Goal: Book appointment/travel/reservation

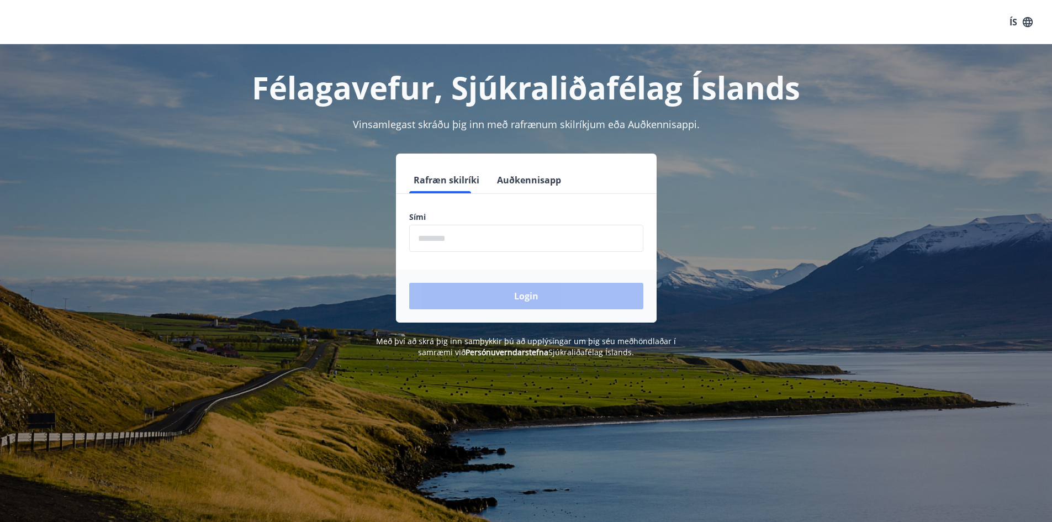
click at [493, 254] on form "Rafræn skilríki Auðkennisapp Sími ​ Login" at bounding box center [526, 245] width 261 height 156
click at [500, 242] on input "phone" at bounding box center [526, 238] width 234 height 27
type input "********"
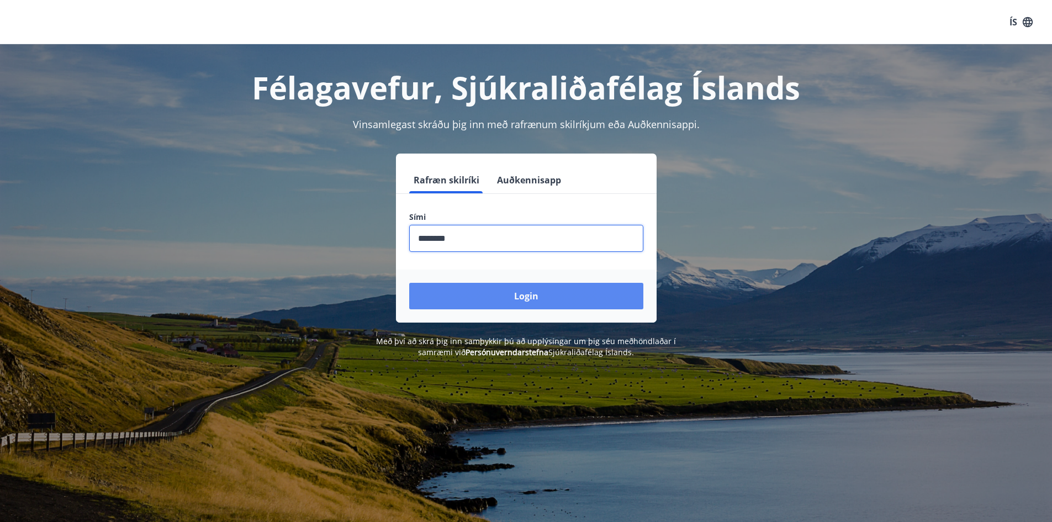
click at [524, 293] on button "Login" at bounding box center [526, 296] width 234 height 27
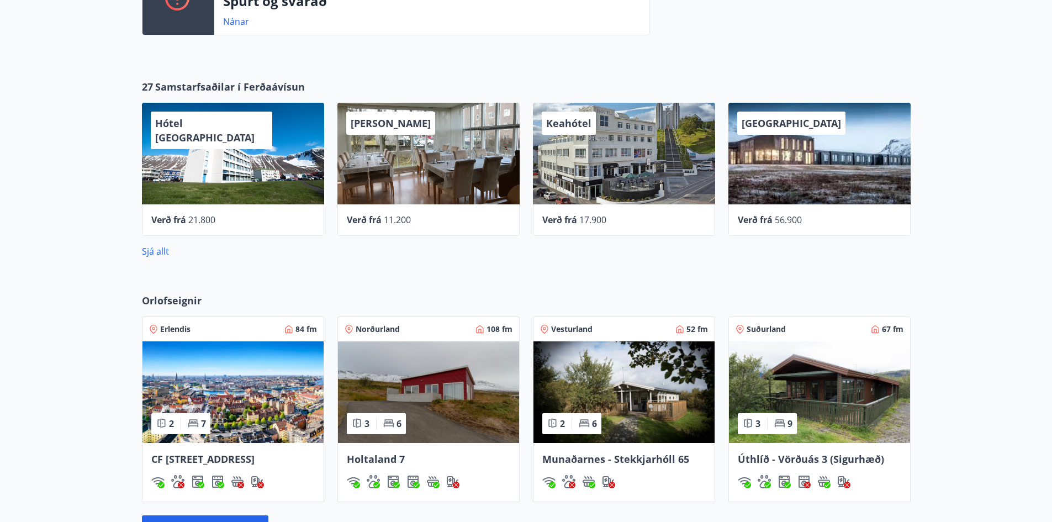
scroll to position [552, 0]
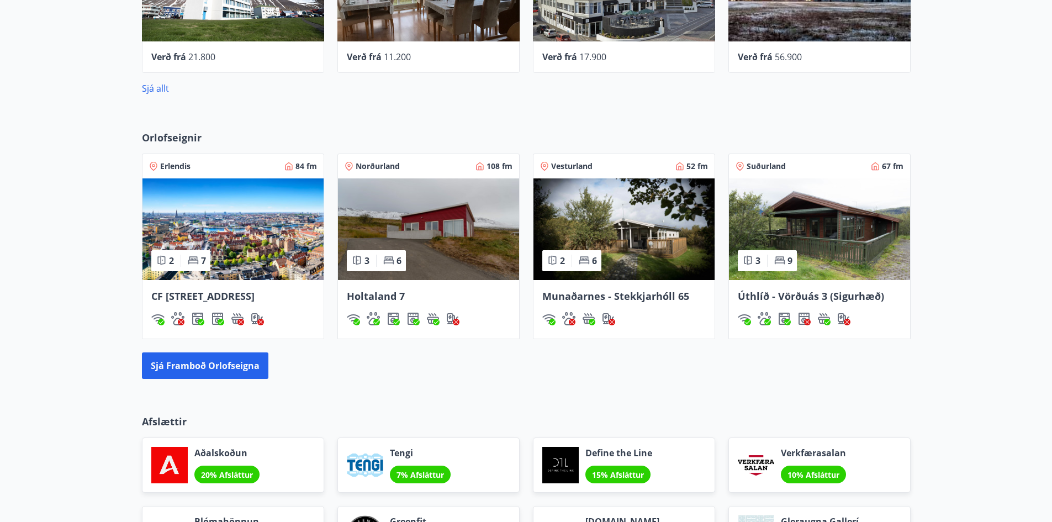
click at [197, 139] on span "Orlofseignir" at bounding box center [172, 137] width 60 height 14
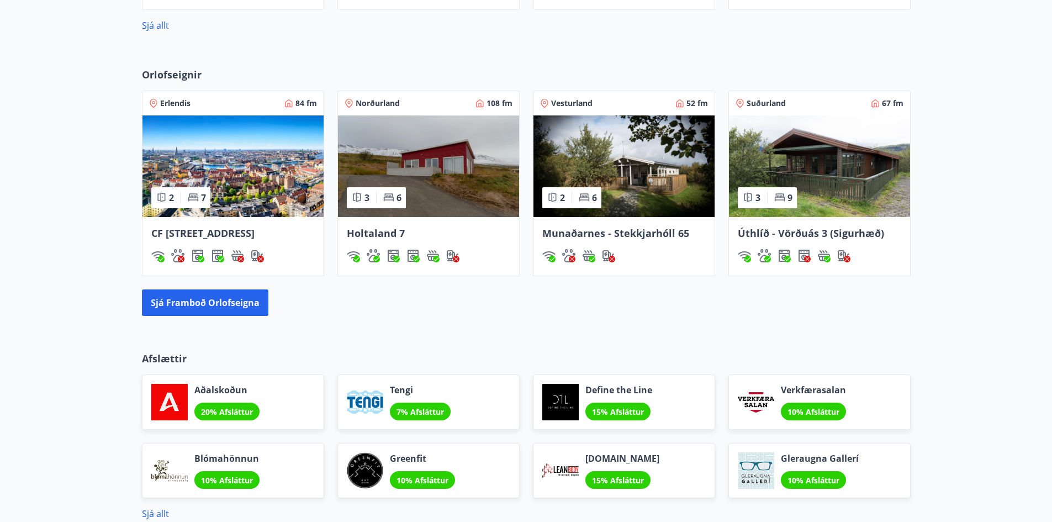
scroll to position [663, 0]
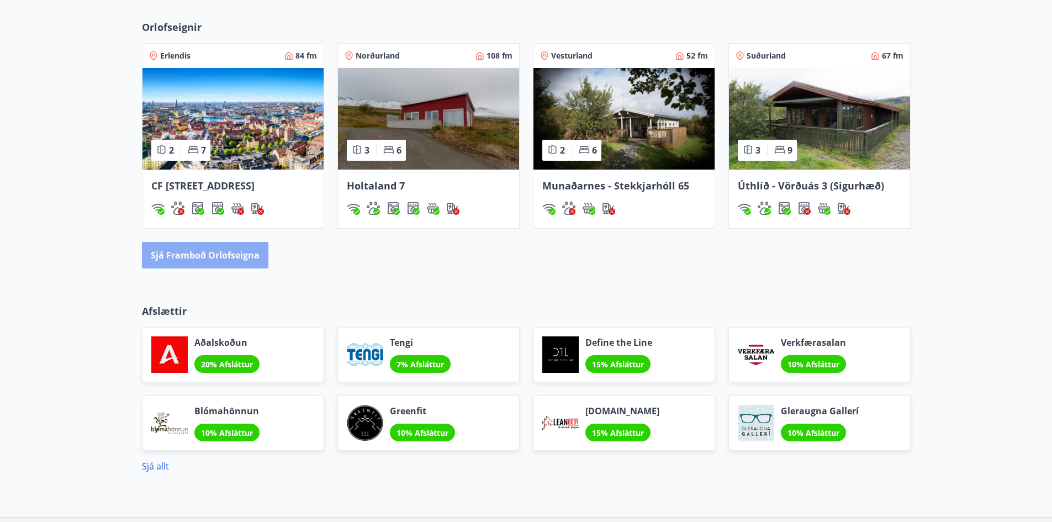
click at [213, 268] on button "Sjá framboð orlofseigna" at bounding box center [205, 255] width 126 height 27
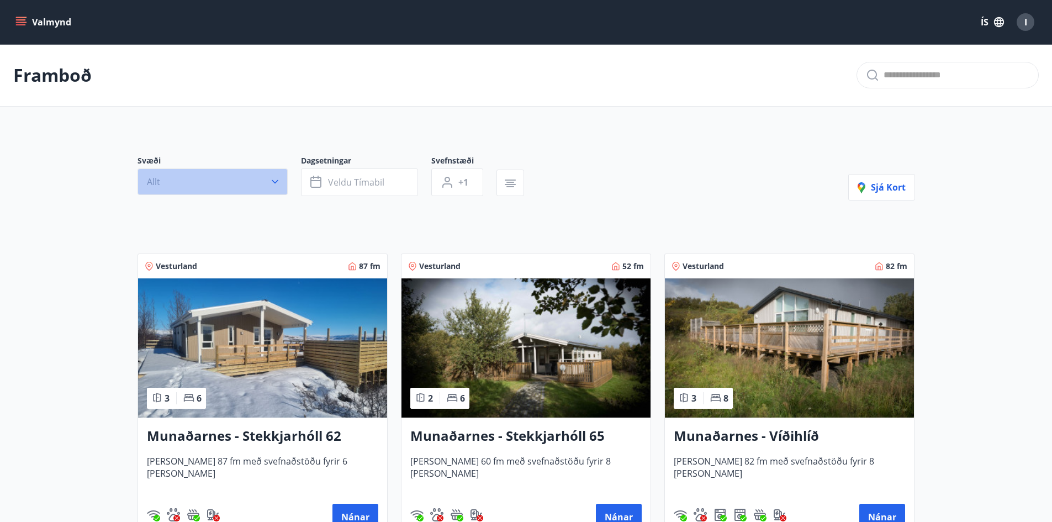
click at [250, 186] on button "Allt" at bounding box center [213, 181] width 150 height 27
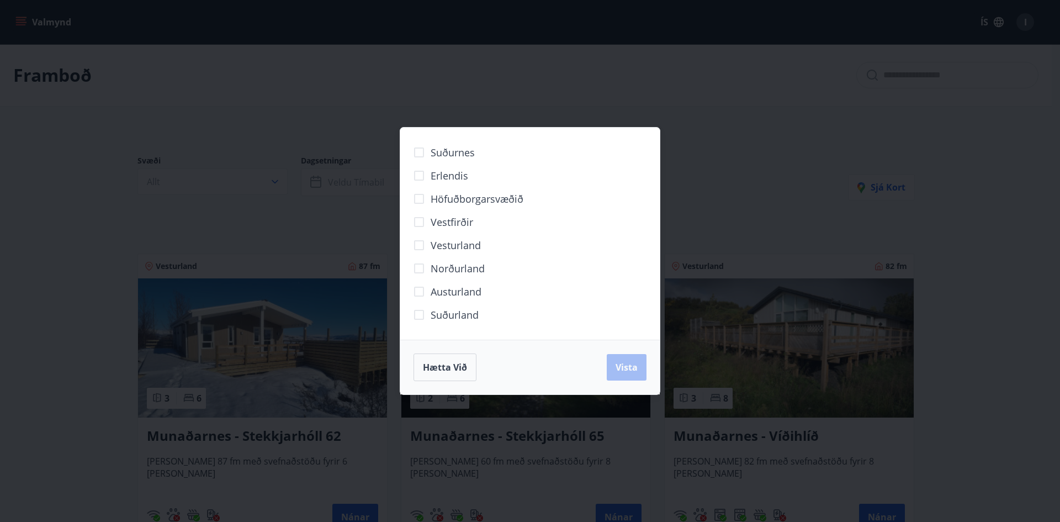
click at [478, 265] on span "Norðurland" at bounding box center [458, 268] width 54 height 14
click at [623, 369] on span "Vista" at bounding box center [627, 367] width 22 height 12
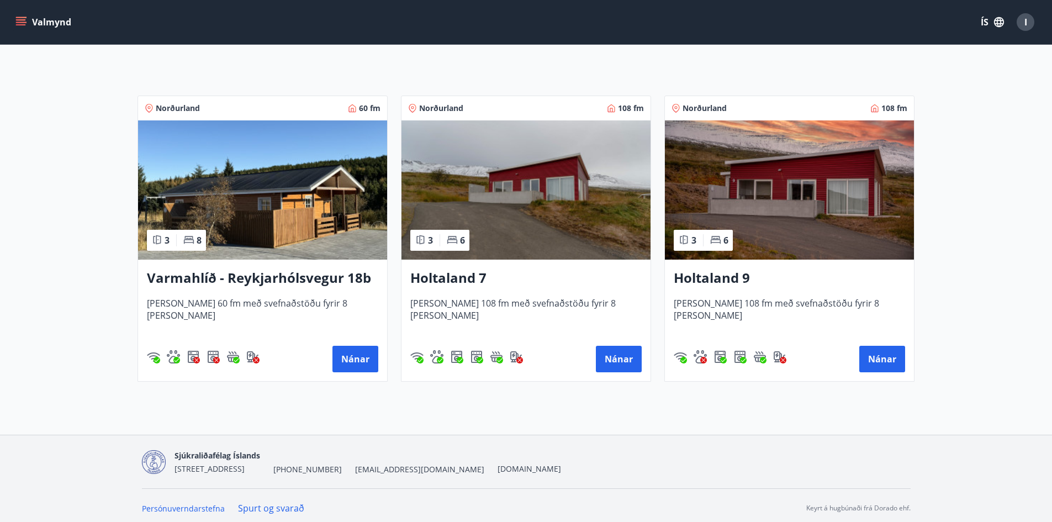
scroll to position [190, 0]
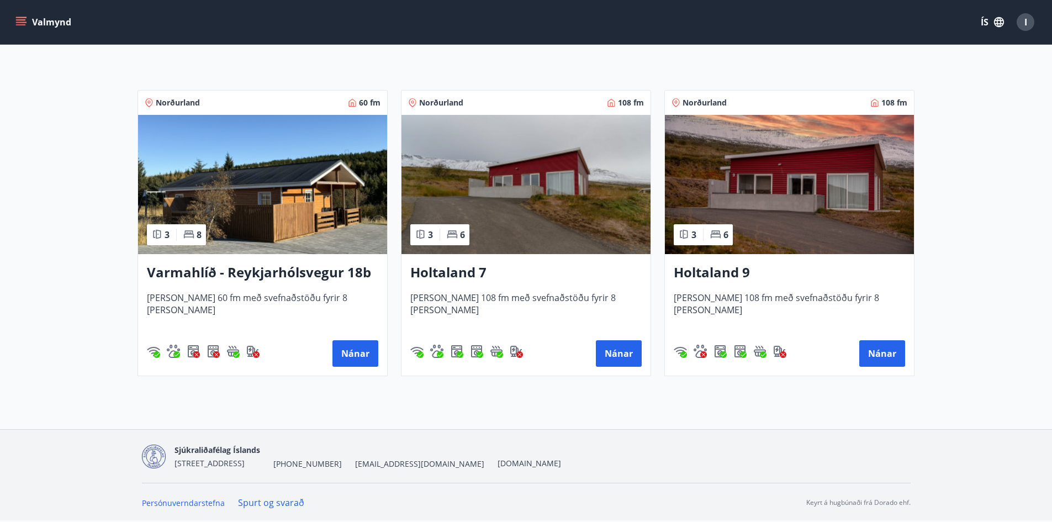
drag, startPoint x: 468, startPoint y: 272, endPoint x: 449, endPoint y: 268, distance: 19.2
click at [449, 268] on h3 "Holtaland 7" at bounding box center [525, 273] width 231 height 20
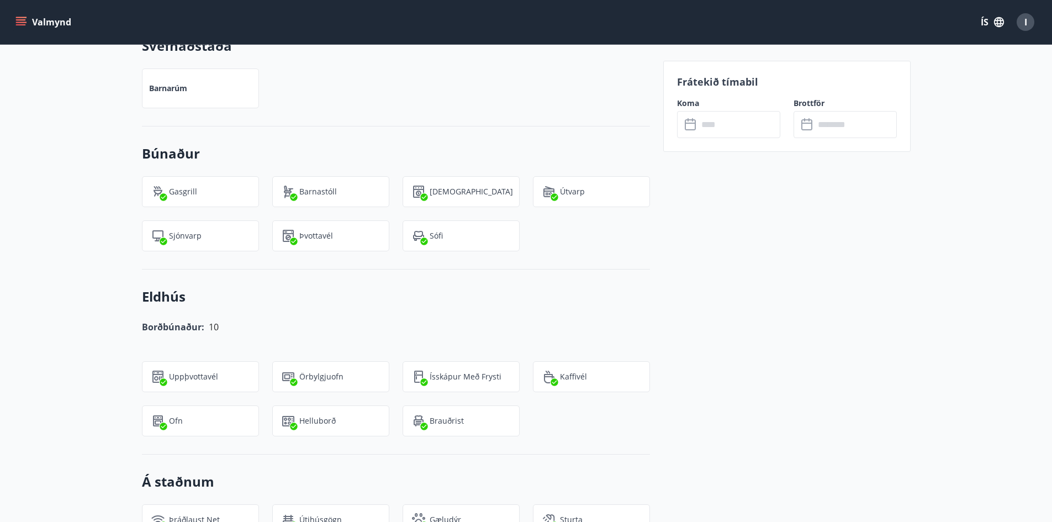
scroll to position [1325, 0]
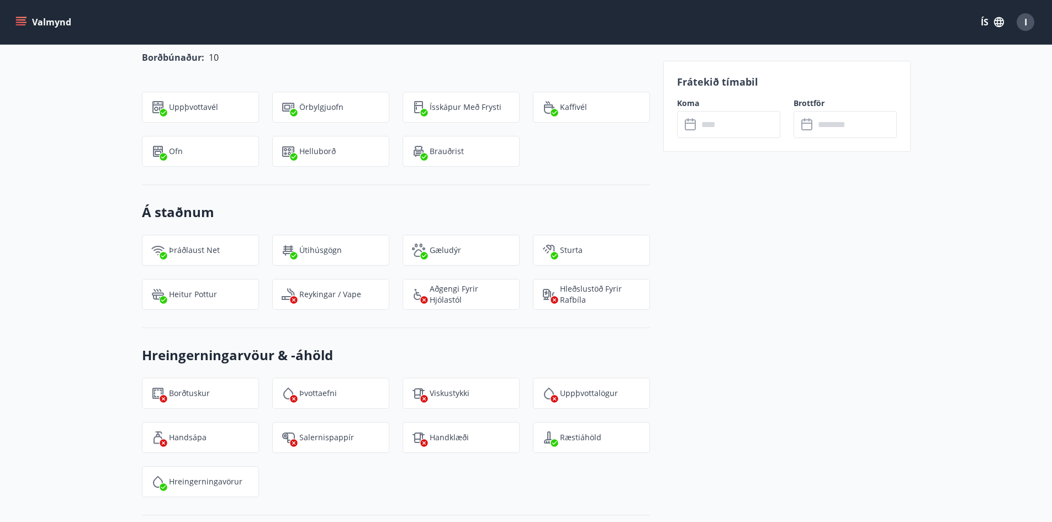
click at [693, 132] on div "​ ​" at bounding box center [728, 124] width 103 height 27
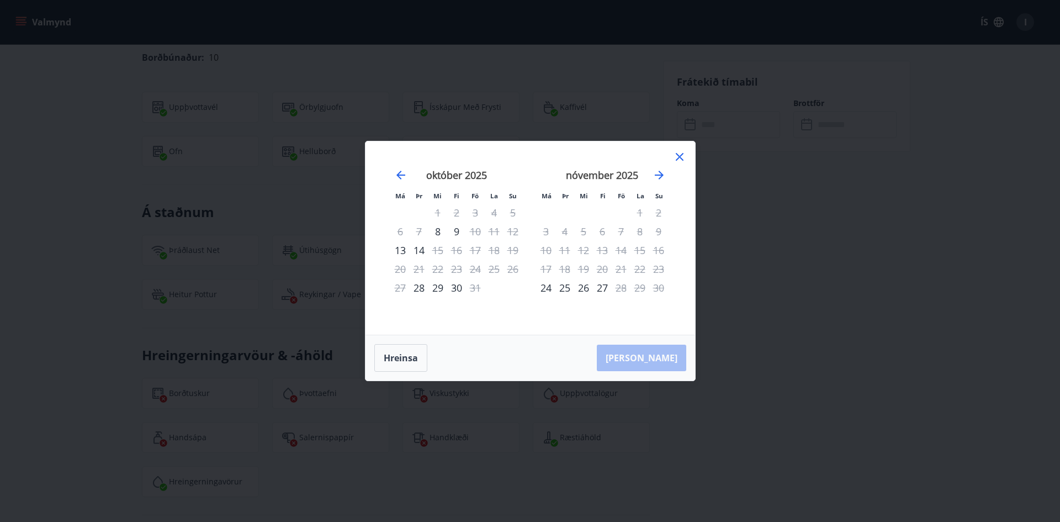
click at [773, 249] on div "Má Þr Mi Fi Fö La Su Má Þr Mi Fi Fö La Su september 2025 1 2 3 4 5 6 7 8 9 10 1…" at bounding box center [530, 261] width 1060 height 522
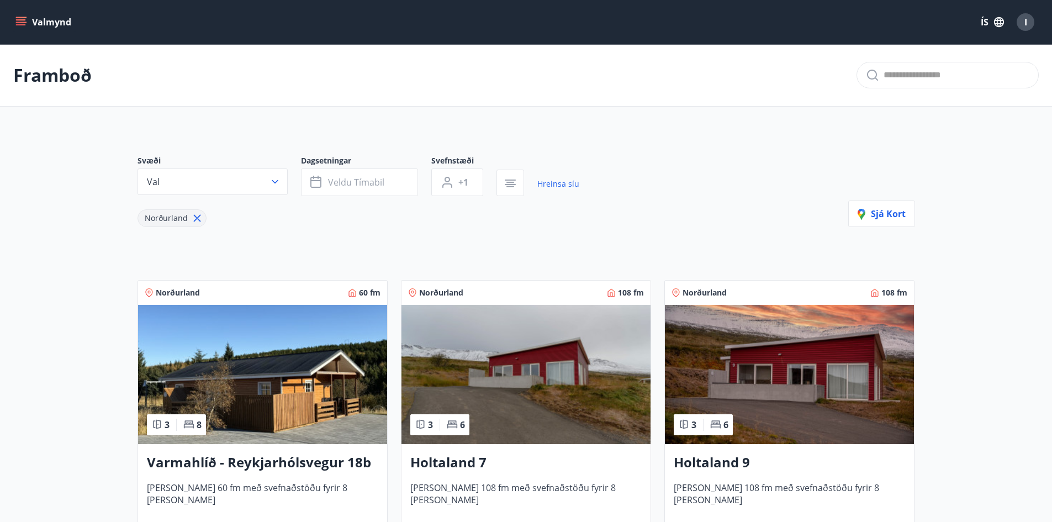
click at [799, 335] on img at bounding box center [789, 374] width 249 height 139
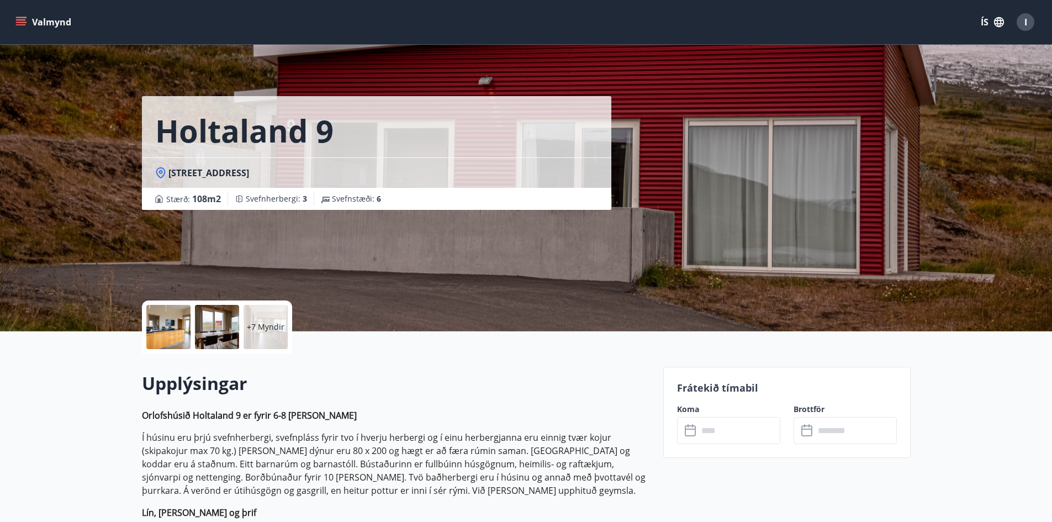
click at [730, 429] on input "text" at bounding box center [739, 430] width 82 height 27
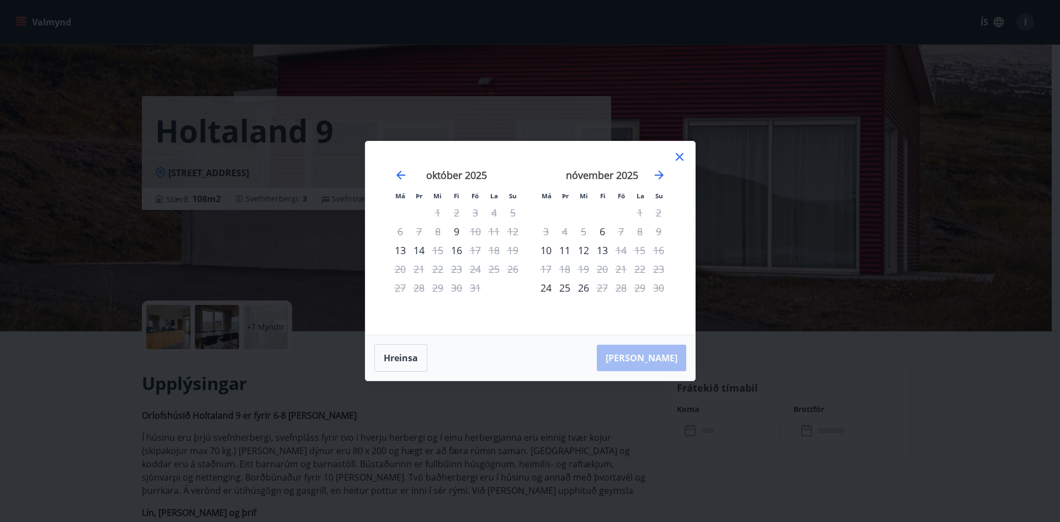
click at [678, 165] on div at bounding box center [679, 158] width 13 height 17
click at [682, 155] on icon at bounding box center [680, 157] width 8 height 8
